Goal: Task Accomplishment & Management: Use online tool/utility

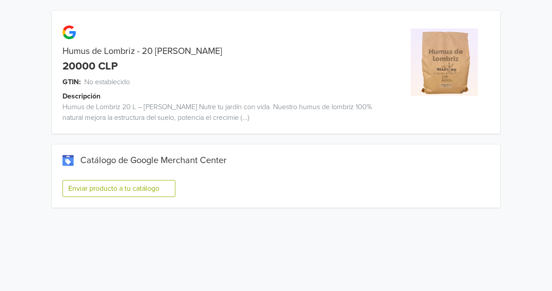
click at [148, 187] on button "Enviar producto a tu catálogo" at bounding box center [118, 188] width 113 height 17
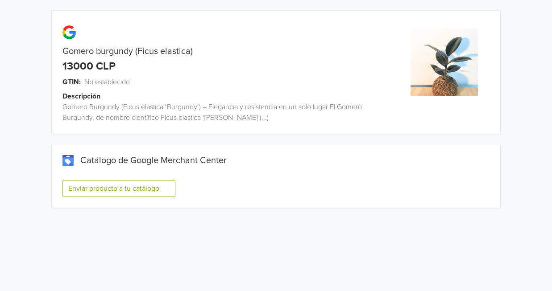
click at [128, 184] on button "Enviar producto a tu catálogo" at bounding box center [118, 188] width 113 height 17
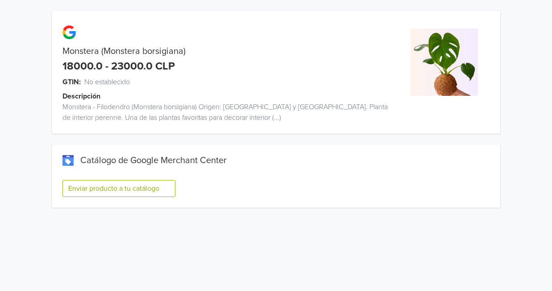
click at [124, 188] on button "Enviar producto a tu catálogo" at bounding box center [118, 188] width 113 height 17
